Goal: Information Seeking & Learning: Learn about a topic

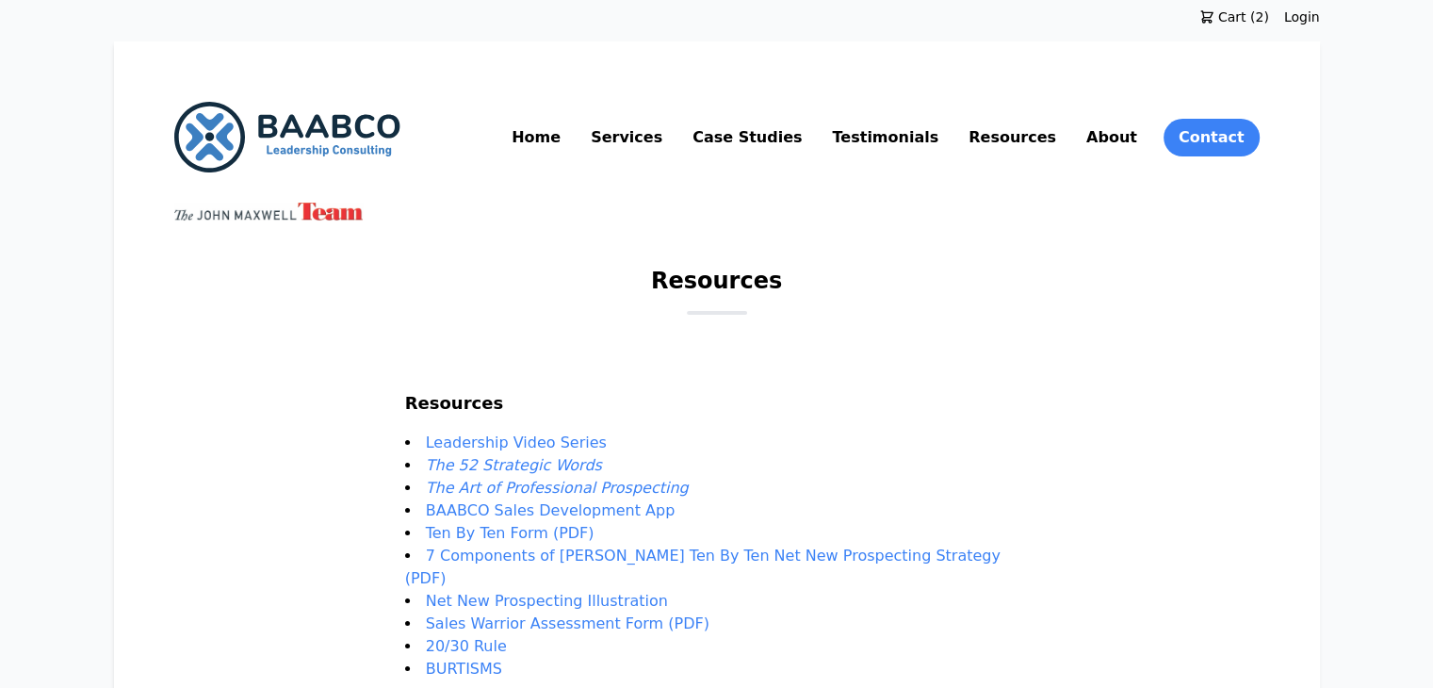
click at [684, 378] on li "Leadership Video Series" at bounding box center [717, 443] width 624 height 23
drag, startPoint x: 673, startPoint y: 438, endPoint x: 465, endPoint y: 442, distance: 207.3
click at [465, 378] on li "Leadership Video Series" at bounding box center [717, 443] width 624 height 23
copy link "Leadership Video Series"
click at [503, 378] on em "The 52 Strategic Words" at bounding box center [514, 465] width 176 height 18
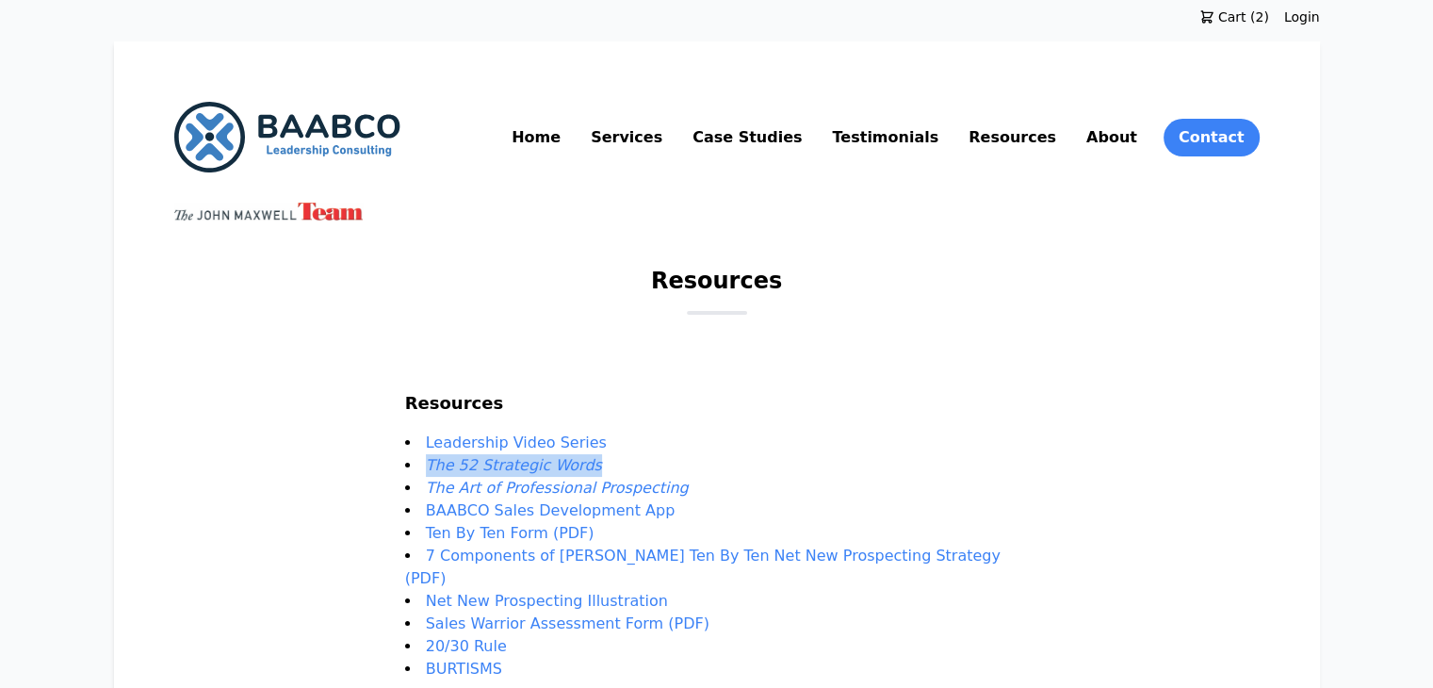
drag, startPoint x: 657, startPoint y: 456, endPoint x: 474, endPoint y: 459, distance: 182.8
click at [474, 378] on li "The 52 Strategic Words" at bounding box center [717, 465] width 624 height 23
copy em "The 52 Strategic Words"
click at [634, 378] on em "The Art of Professional Prospecting" at bounding box center [557, 488] width 263 height 18
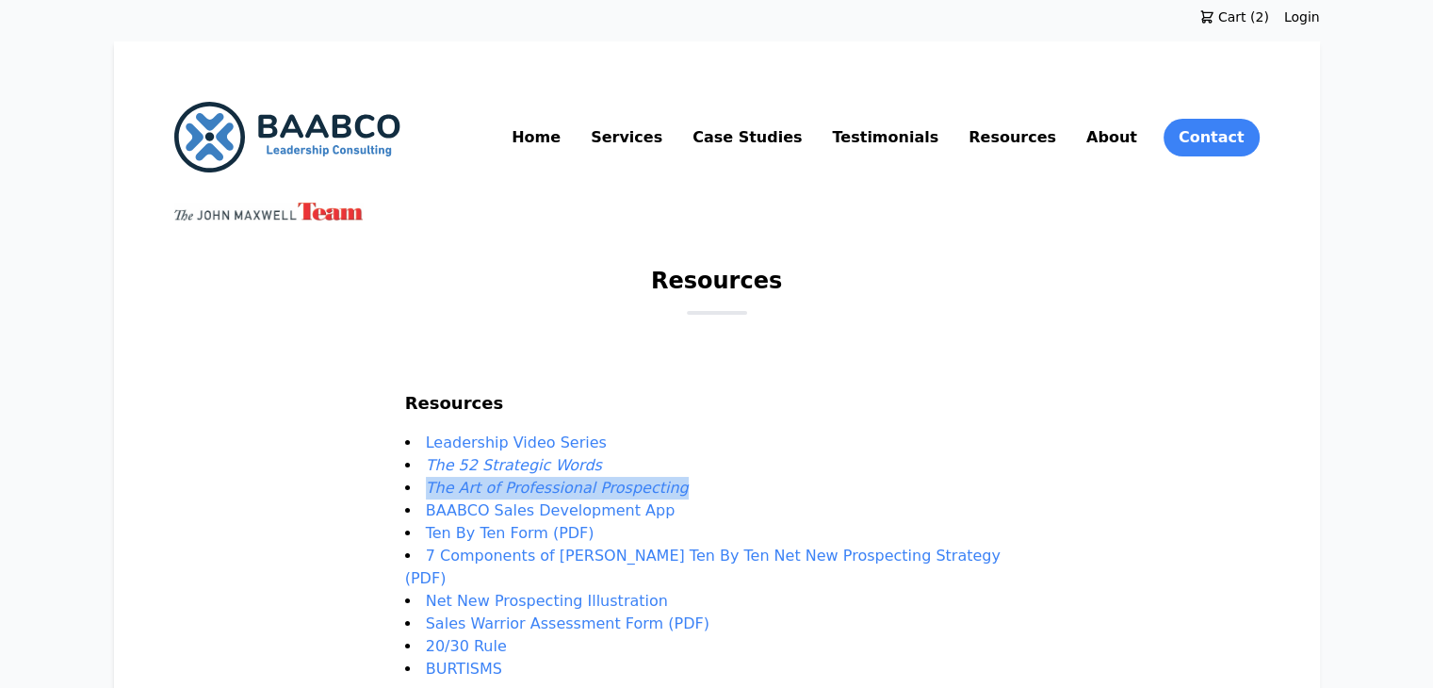
drag, startPoint x: 726, startPoint y: 482, endPoint x: 468, endPoint y: 491, distance: 257.4
click at [468, 378] on li "The Art of Professional Prospecting" at bounding box center [717, 488] width 624 height 23
copy em "The Art of Professional Prospecting"
click at [626, 378] on link "BAABCO Sales Development App" at bounding box center [551, 510] width 250 height 18
drag, startPoint x: 705, startPoint y: 509, endPoint x: 473, endPoint y: 507, distance: 231.8
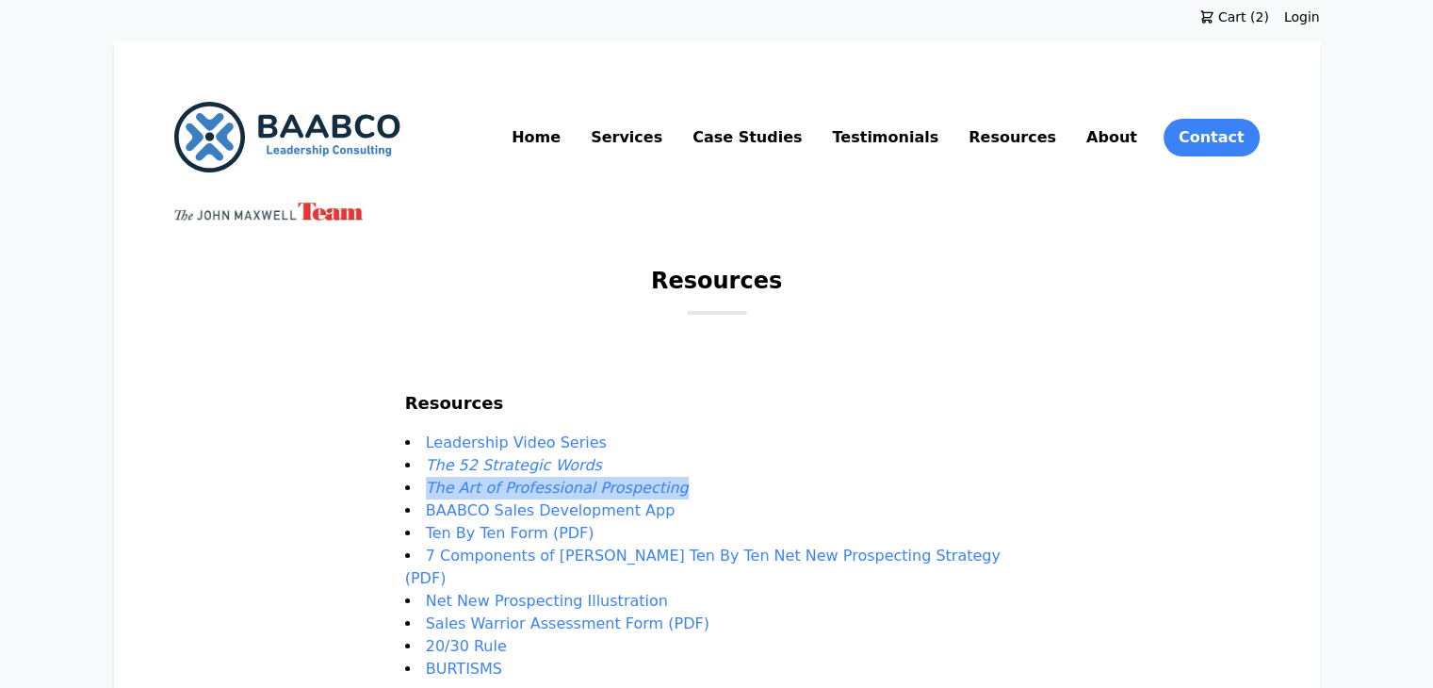
click at [473, 378] on li "BAABCO Sales Development App" at bounding box center [717, 510] width 624 height 23
copy link "BAABCO Sales Development App"
click at [657, 378] on li "Ten By Ten Form (PDF)" at bounding box center [717, 533] width 624 height 23
click at [566, 378] on link "Ten By Ten Form (PDF)" at bounding box center [510, 533] width 169 height 18
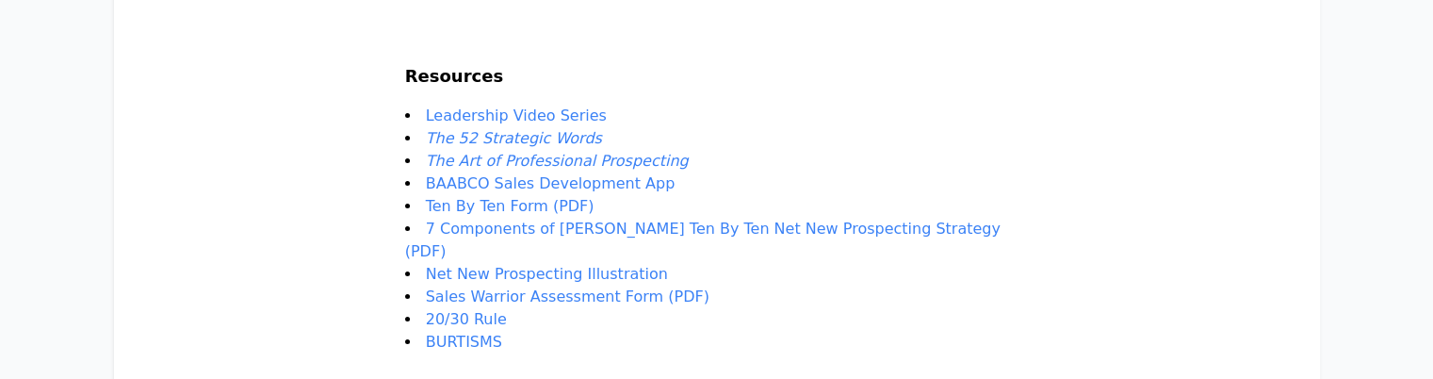
scroll to position [274, 0]
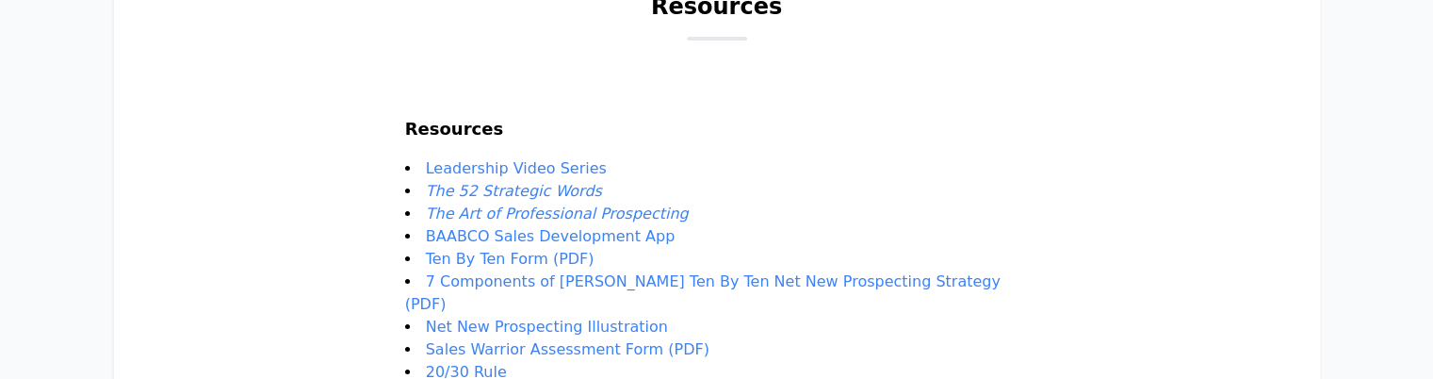
click at [541, 284] on link "​7 Components of Burt’s Ten By Ten Net New Prospecting Strategy (PDF)" at bounding box center [703, 292] width 596 height 41
click at [491, 318] on link "Net New Prospecting Illustration" at bounding box center [547, 327] width 242 height 18
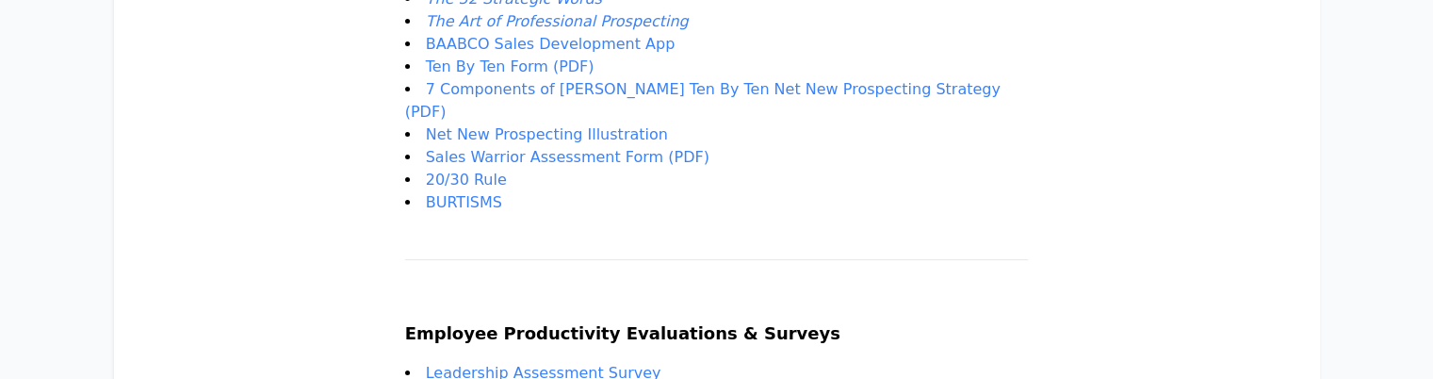
scroll to position [471, 0]
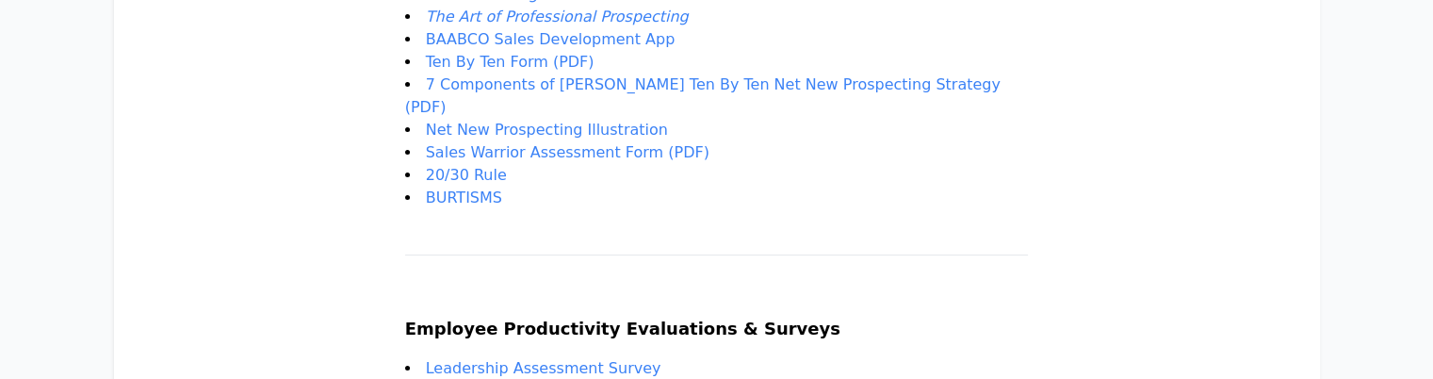
click at [488, 166] on link "20/30 Rule" at bounding box center [466, 175] width 81 height 18
click at [486, 188] on link "BURTISMS" at bounding box center [464, 197] width 76 height 18
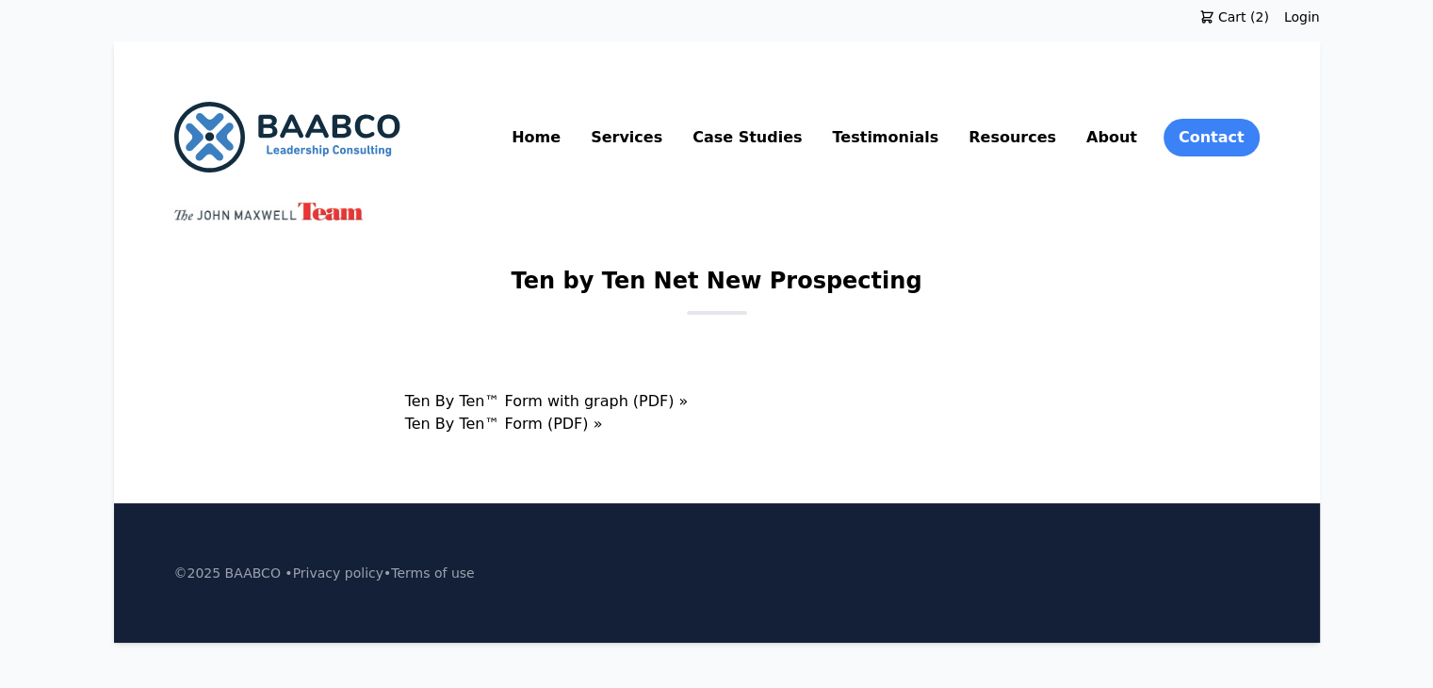
click at [602, 400] on link "Ten By Ten™ Form with graph (PDF) »" at bounding box center [547, 401] width 284 height 18
drag, startPoint x: 432, startPoint y: 402, endPoint x: 689, endPoint y: 408, distance: 257.3
click at [689, 408] on main "Ten by Ten Net New Prospecting Ten By Ten™ Form with graph (PDF) » Ten By Ten™ …" at bounding box center [717, 351] width 1086 height 170
copy link "Ten By Ten™ Form with graph (PDF)"
click at [551, 416] on link "Ten By Ten™ Form (PDF) »" at bounding box center [504, 424] width 198 height 18
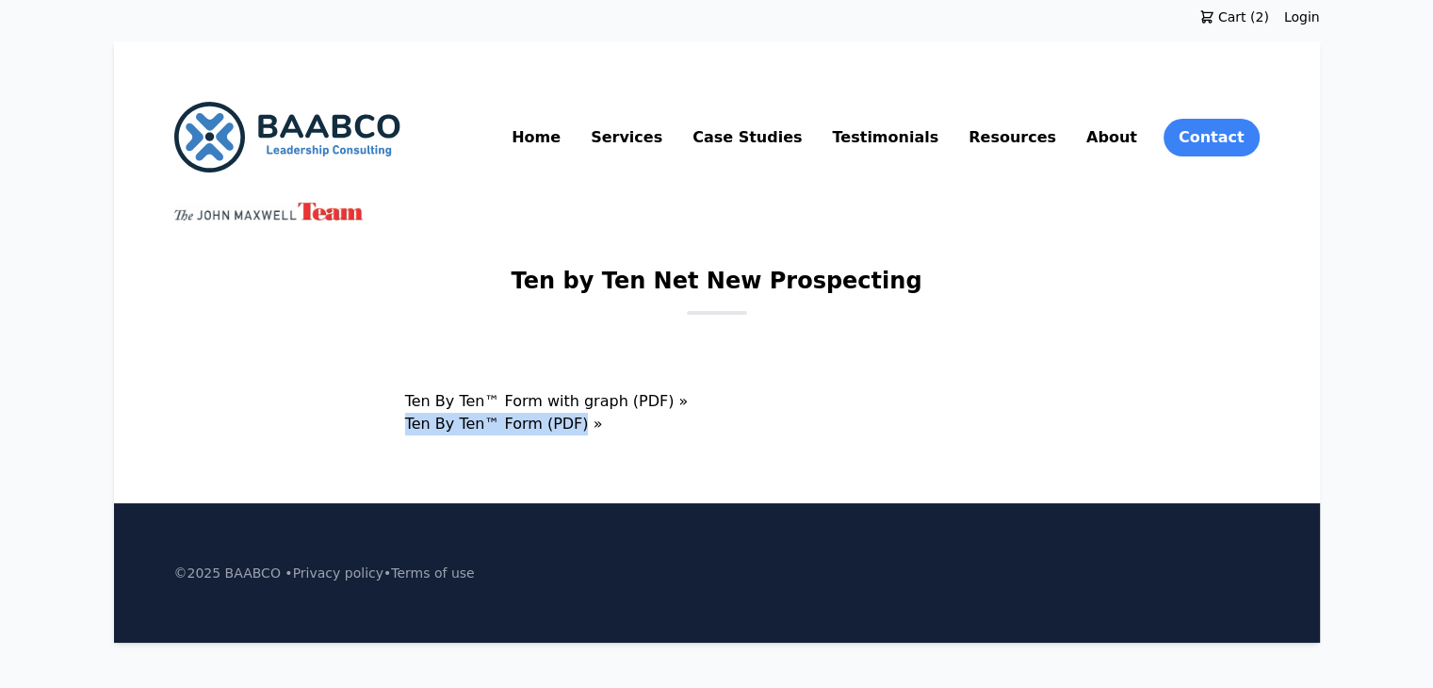
drag, startPoint x: 438, startPoint y: 427, endPoint x: 612, endPoint y: 427, distance: 174.3
click at [612, 427] on main "Ten by Ten Net New Prospecting Ten By Ten™ Form with graph (PDF) » Ten By Ten™ …" at bounding box center [717, 351] width 1086 height 170
copy link "Ten By Ten™ Form (PDF)"
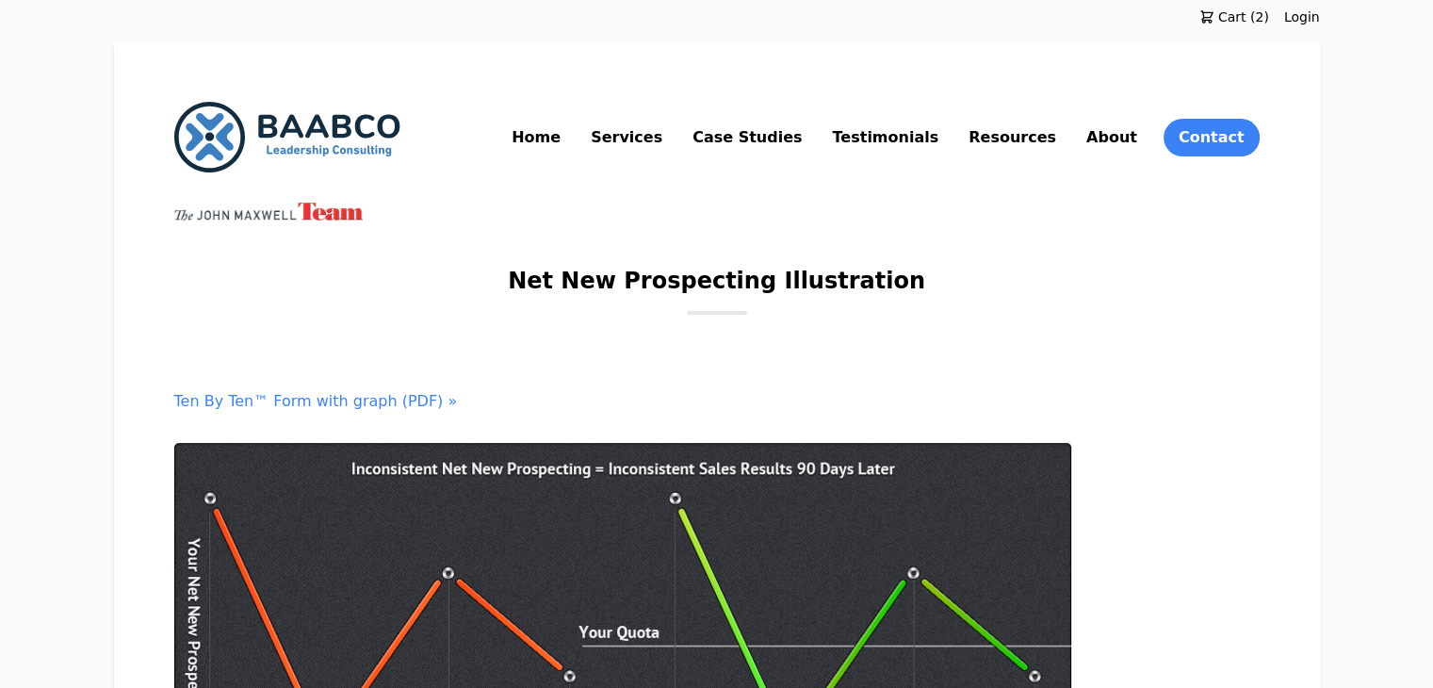
scroll to position [445, 0]
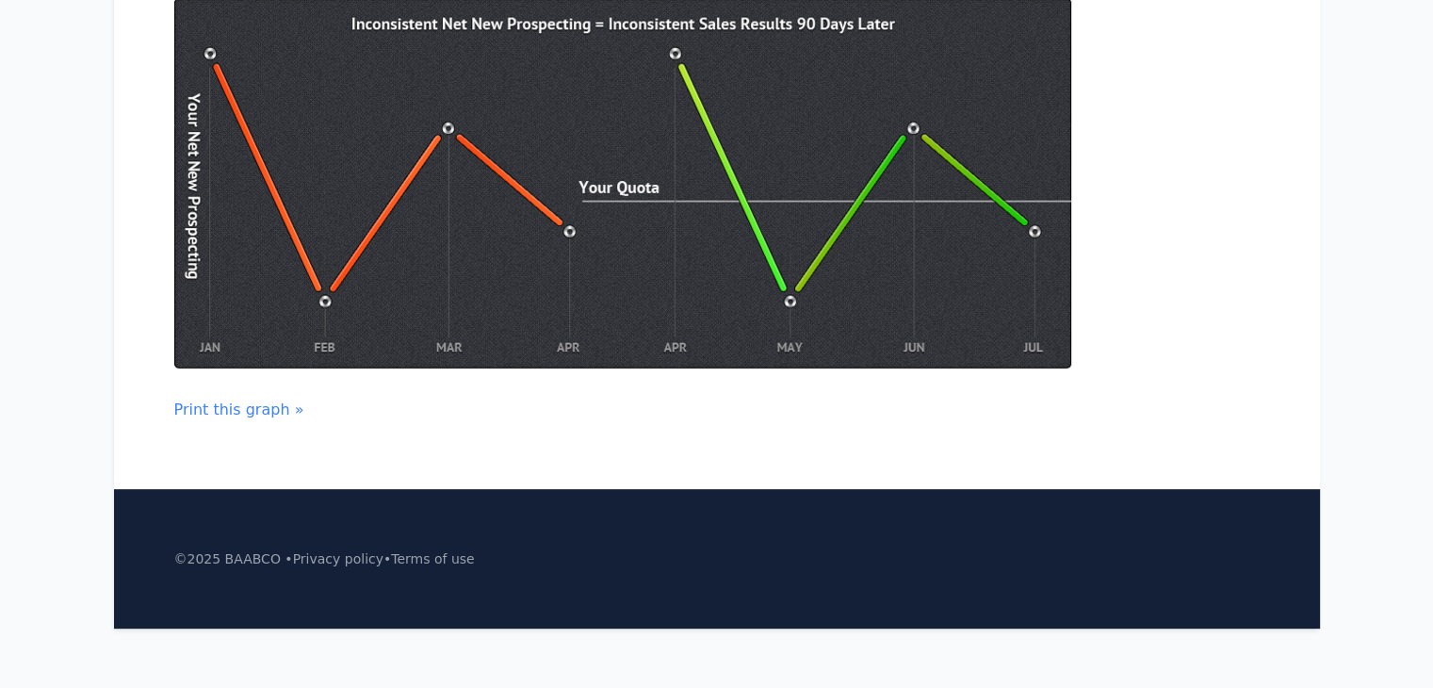
click at [174, 409] on link "Print this graph »" at bounding box center [239, 409] width 130 height 18
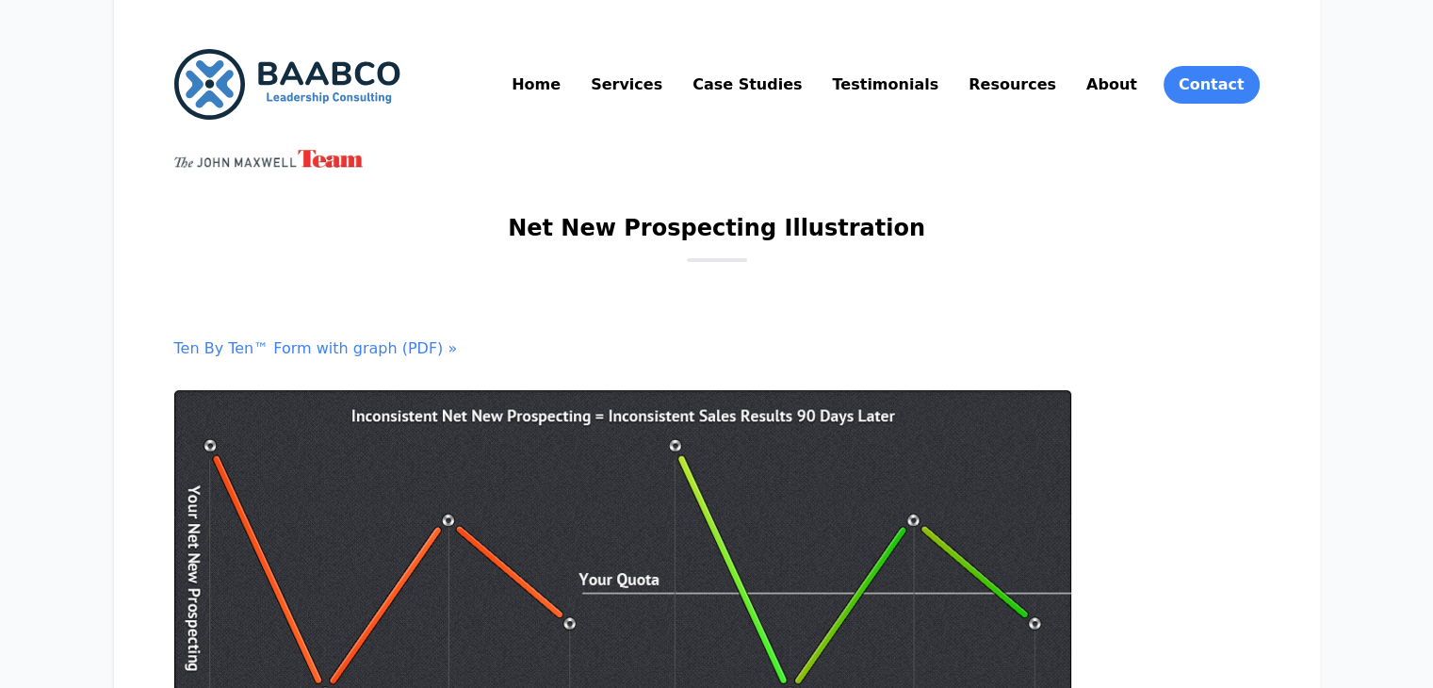
scroll to position [30, 0]
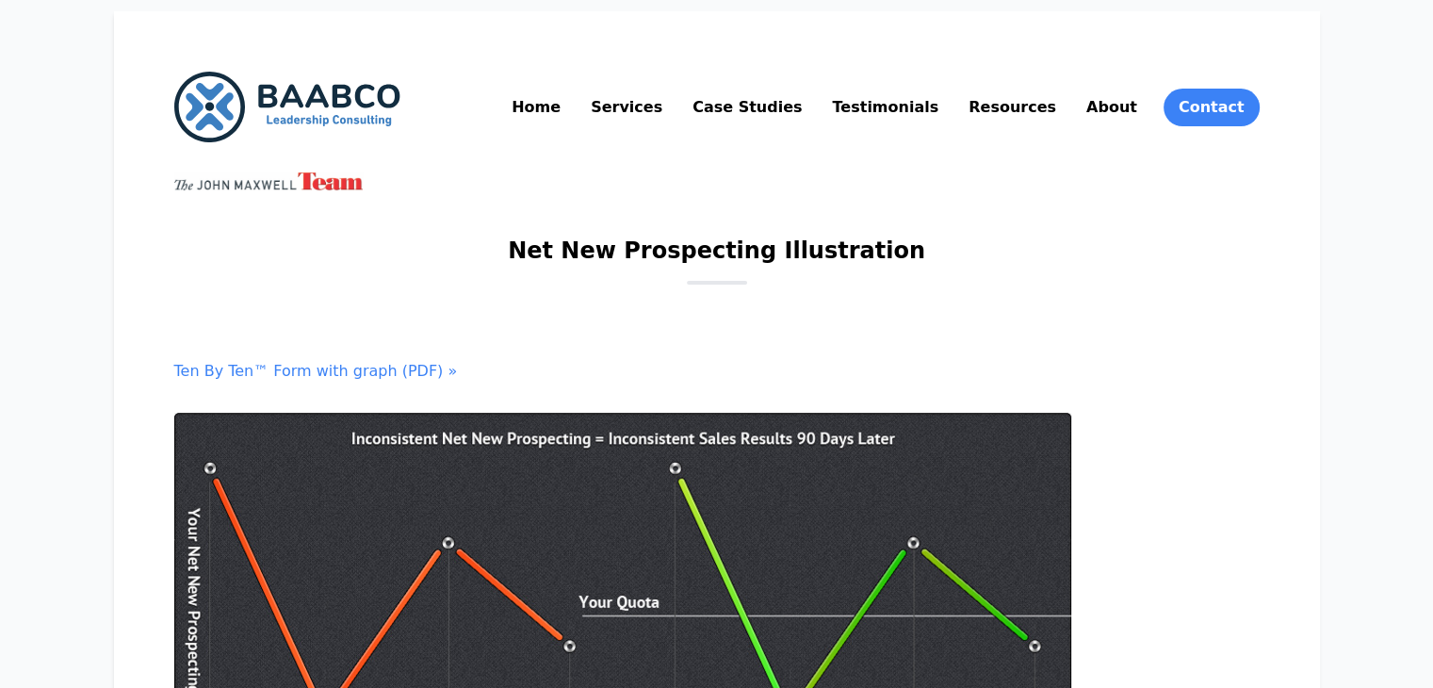
click at [257, 370] on link "Ten By Ten™ Form with graph (PDF) »" at bounding box center [316, 371] width 284 height 18
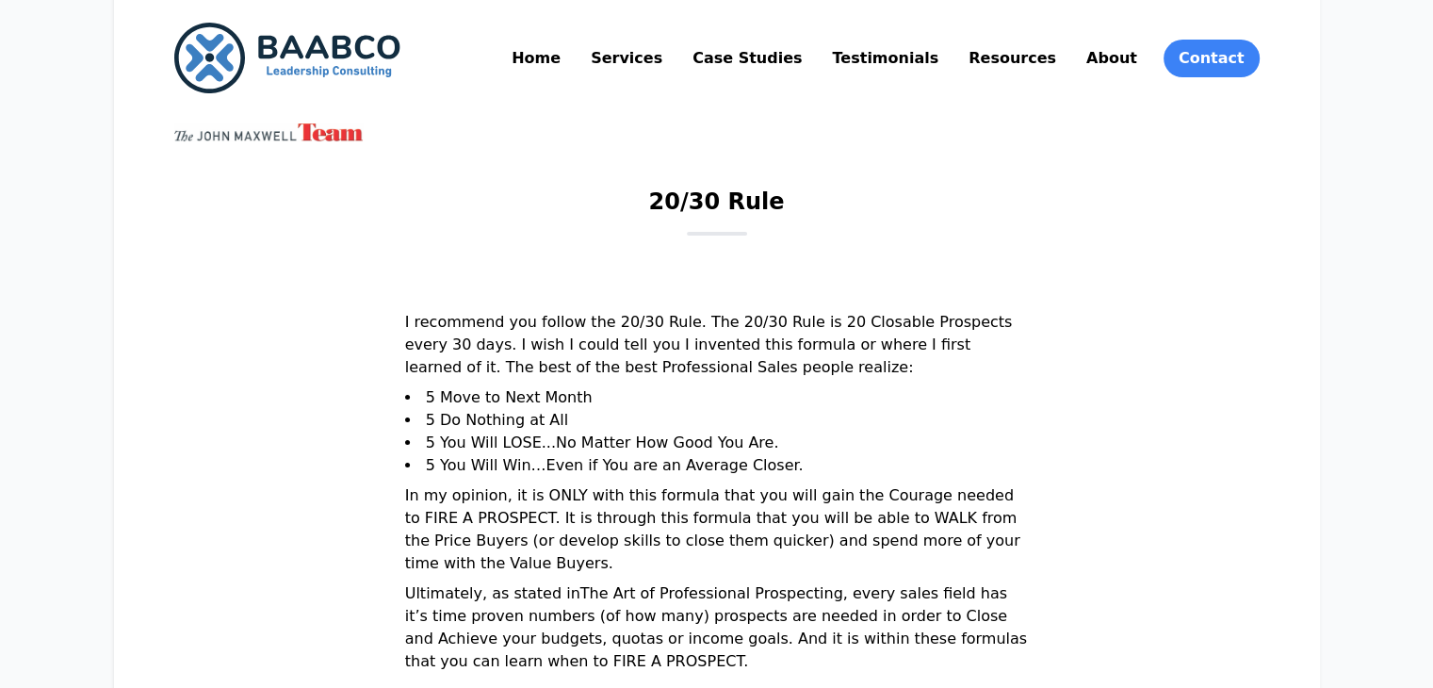
scroll to position [79, 0]
drag, startPoint x: 657, startPoint y: 207, endPoint x: 825, endPoint y: 213, distance: 168.8
click at [825, 213] on div "20/30 Rule" at bounding box center [717, 211] width 1086 height 49
copy h1 "20/30 Rule"
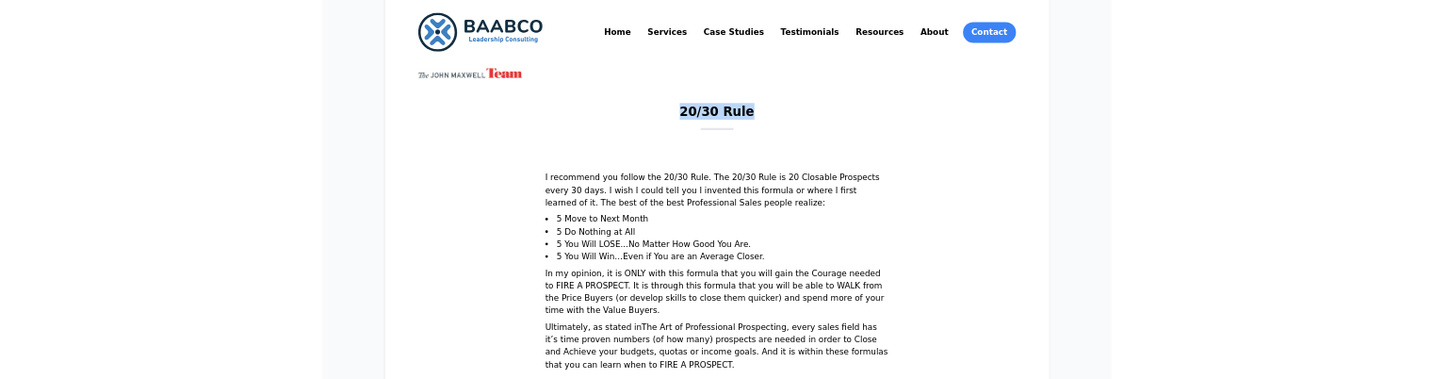
scroll to position [202, 0]
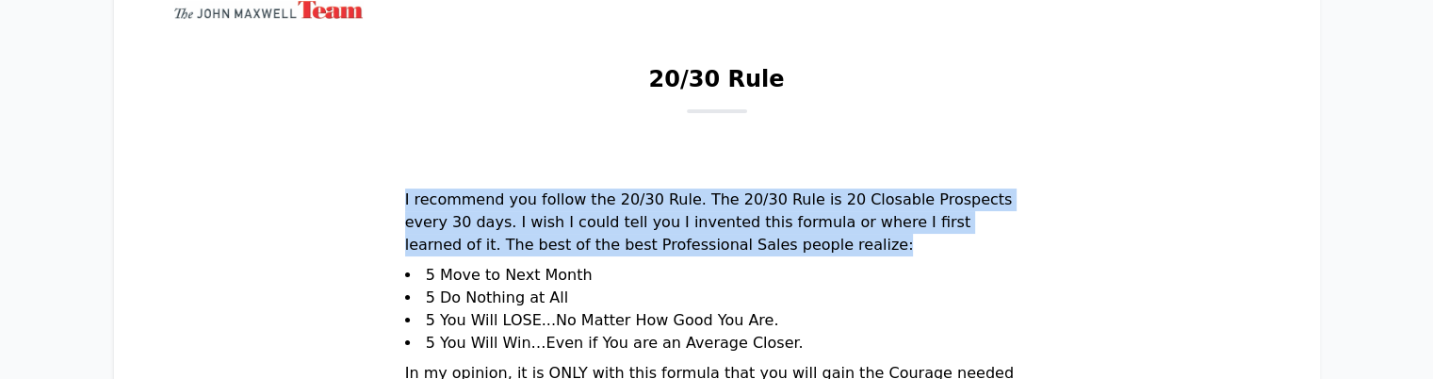
drag, startPoint x: 441, startPoint y: 195, endPoint x: 964, endPoint y: 242, distance: 525.1
click at [964, 242] on main "20/30 Rule I recommend you follow the 20/30 Rule. The 20/30 Rule is 20 Closable…" at bounding box center [717, 311] width 1086 height 494
copy p "I recommend you follow the 20/30 Rule. The 20/30 Rule is 20 Closable Prospects …"
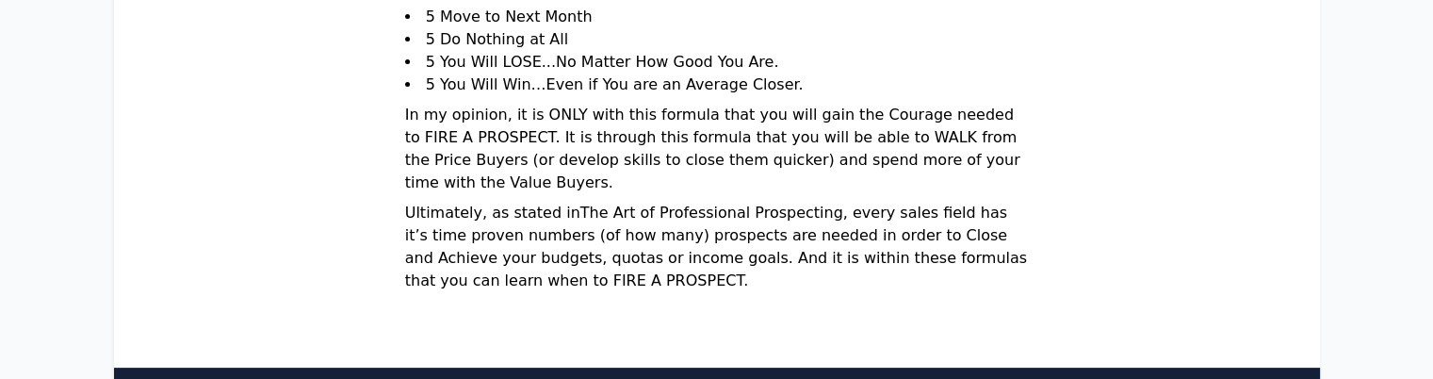
scroll to position [462, 0]
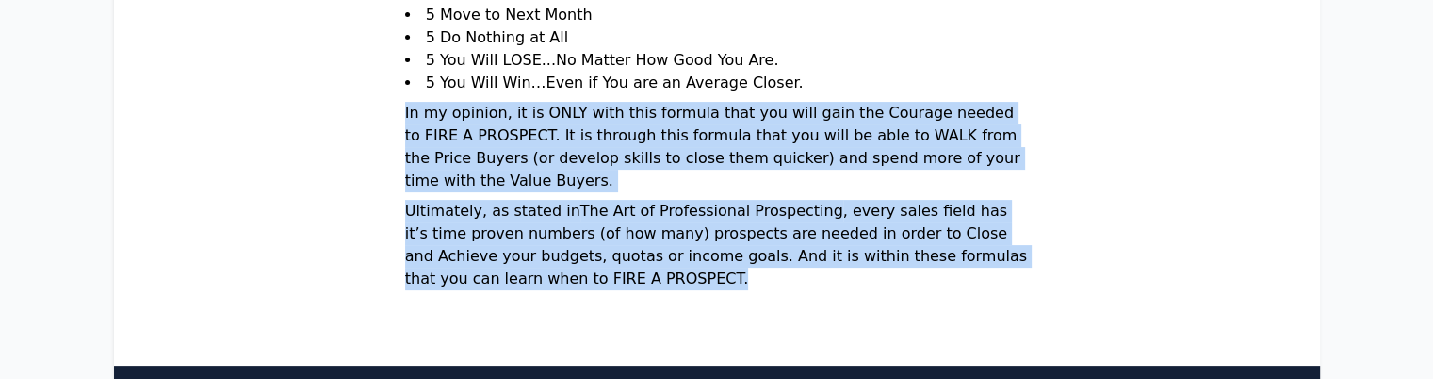
drag, startPoint x: 449, startPoint y: 113, endPoint x: 844, endPoint y: 287, distance: 431.6
click at [844, 287] on main "20/30 Rule I recommend you follow the 20/30 Rule. The 20/30 Rule is 20 Closable…" at bounding box center [717, 51] width 1086 height 494
copy section "In my opinion, it is ONLY with this formula that you will gain the Courage need…"
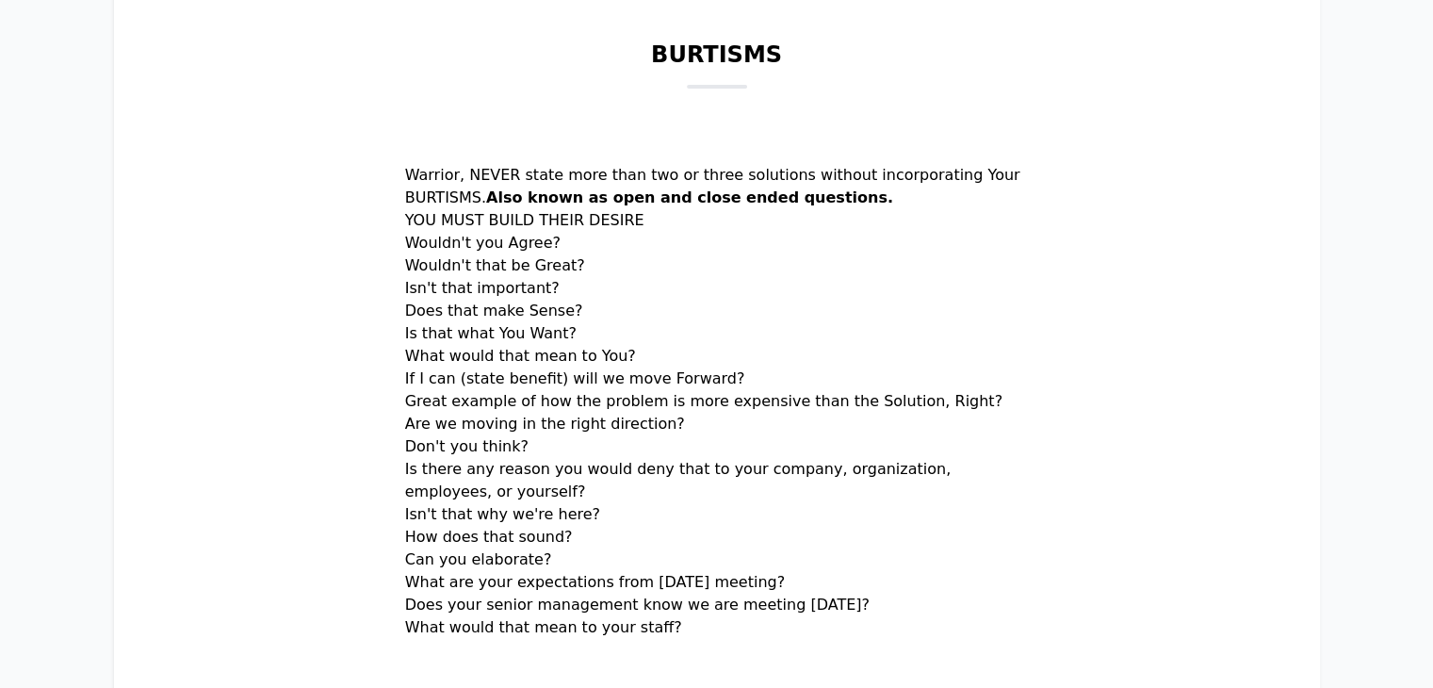
scroll to position [226, 0]
